Goal: Task Accomplishment & Management: Manage account settings

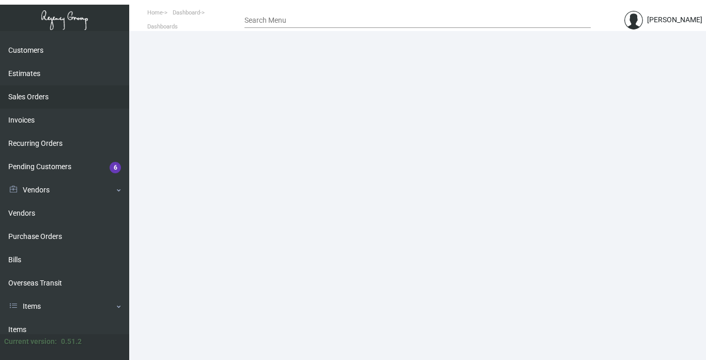
scroll to position [155, 0]
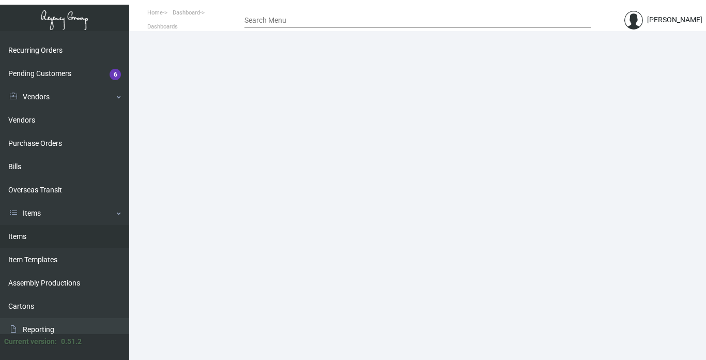
click at [24, 235] on link "Items" at bounding box center [64, 236] width 129 height 23
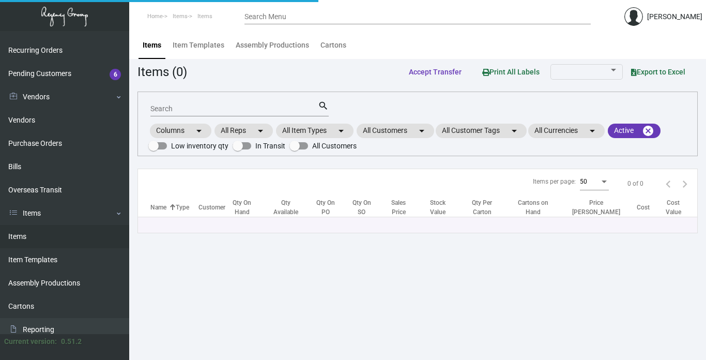
click at [224, 104] on div "Search" at bounding box center [234, 108] width 168 height 16
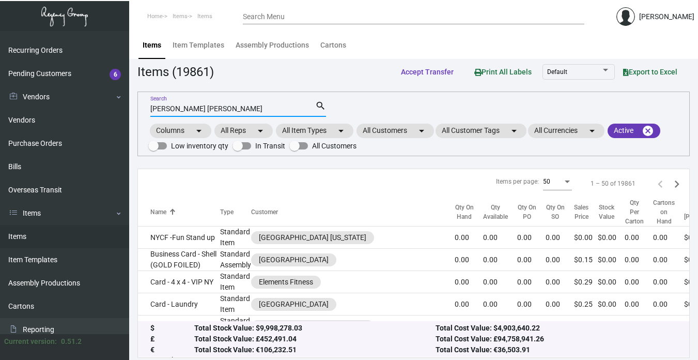
type input "[PERSON_NAME] [PERSON_NAME]"
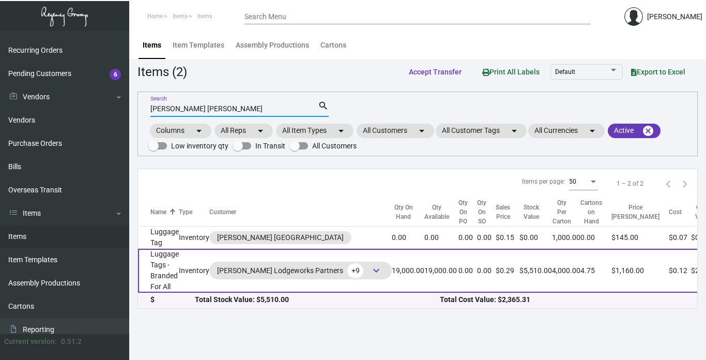
click at [179, 275] on td "Inventory" at bounding box center [194, 271] width 31 height 44
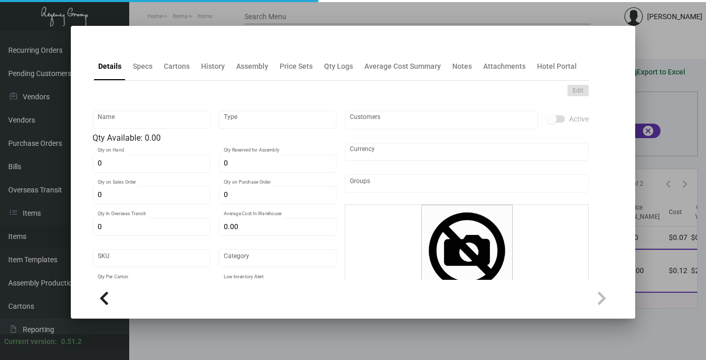
type input "Luggage Tags - Branded For All"
type input "Inventory"
type input "19,000"
type input "$ 0.49"
type input "ARC-COR-Luggage Tag -74-INV"
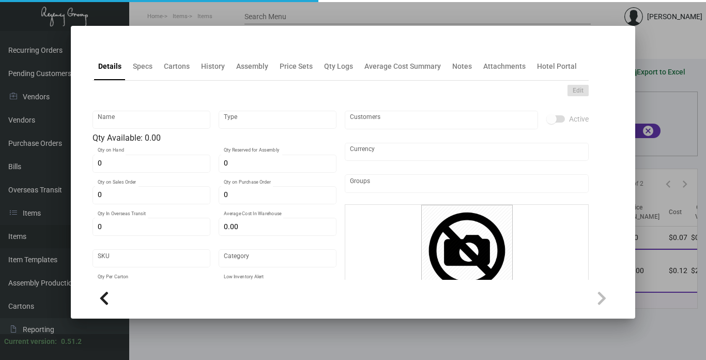
type input "Standard"
type input "4,000"
type input "7,000"
type input "$ 0.12449"
type input "$ 0.29"
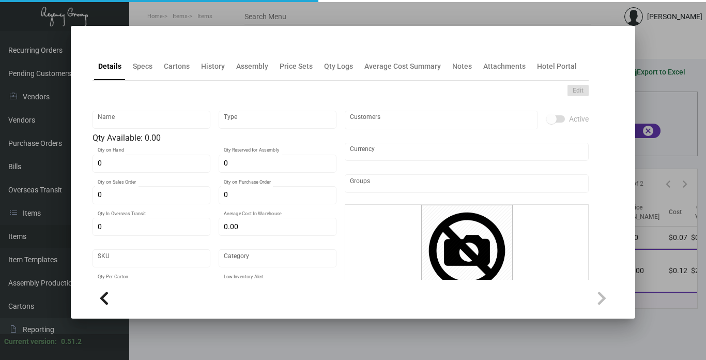
checkbox input "true"
type input "United States Dollar $"
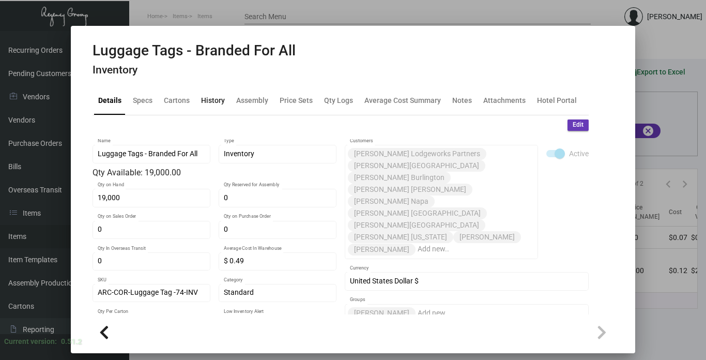
click at [212, 98] on div "History" at bounding box center [213, 100] width 24 height 11
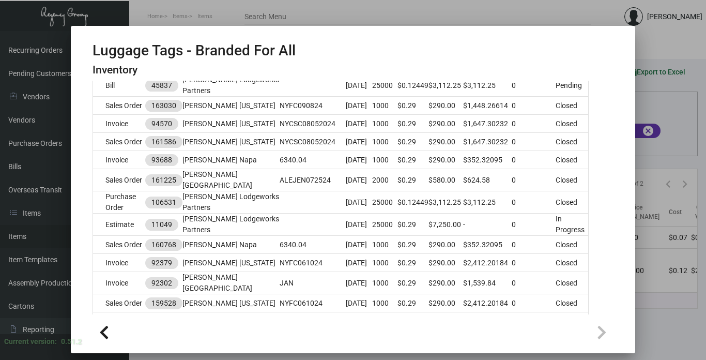
scroll to position [414, 0]
